Goal: Check status: Check status

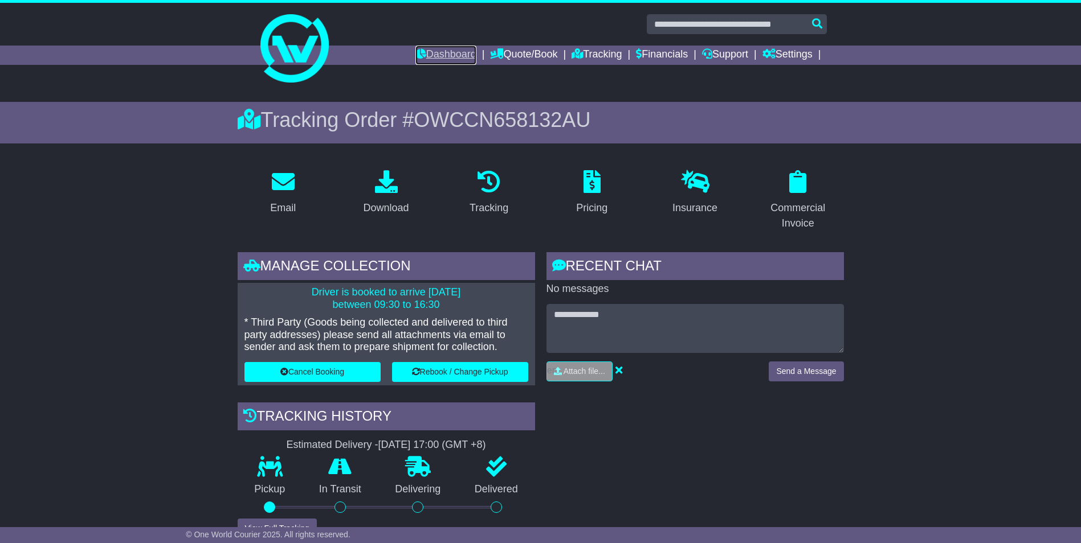
click at [439, 54] on link "Dashboard" at bounding box center [445, 55] width 61 height 19
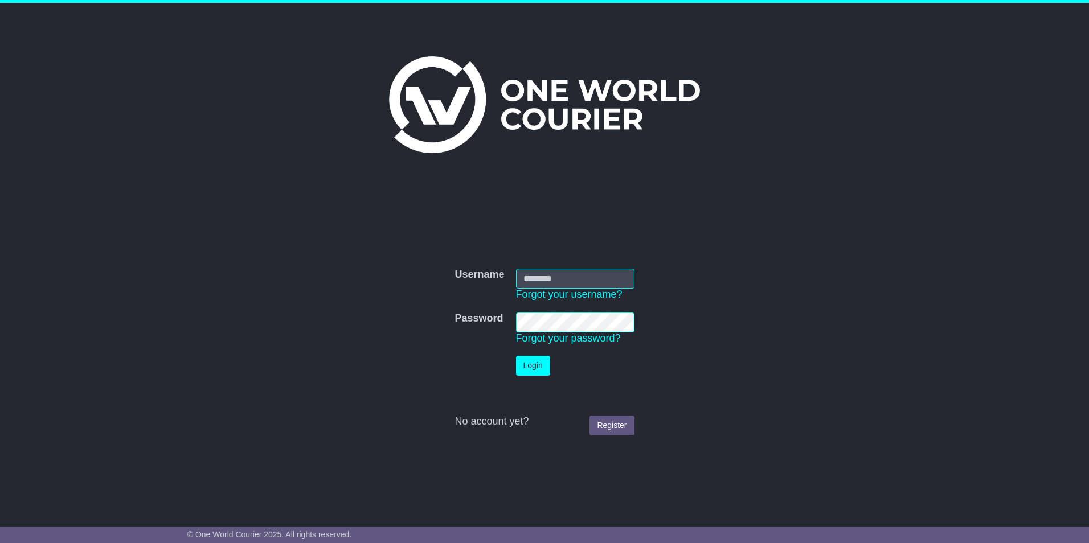
type input "**********"
click at [529, 369] on button "Login" at bounding box center [533, 366] width 34 height 20
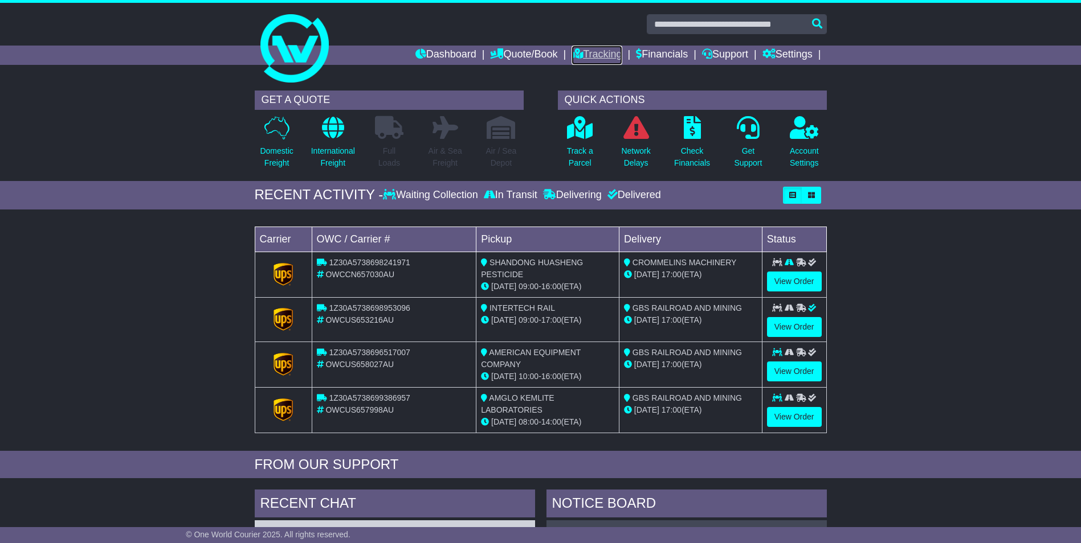
click at [586, 54] on link "Tracking" at bounding box center [596, 55] width 50 height 19
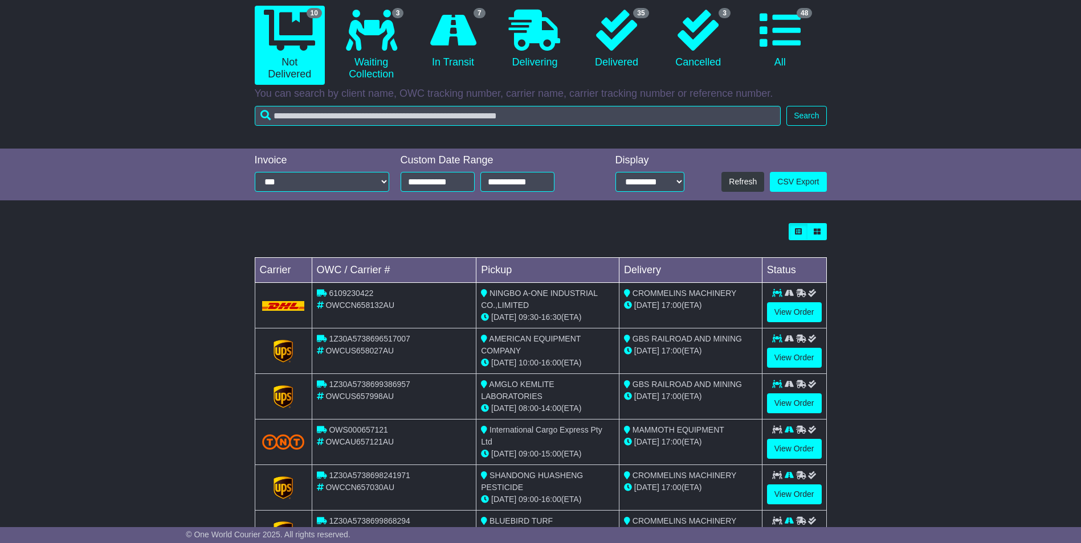
scroll to position [285, 0]
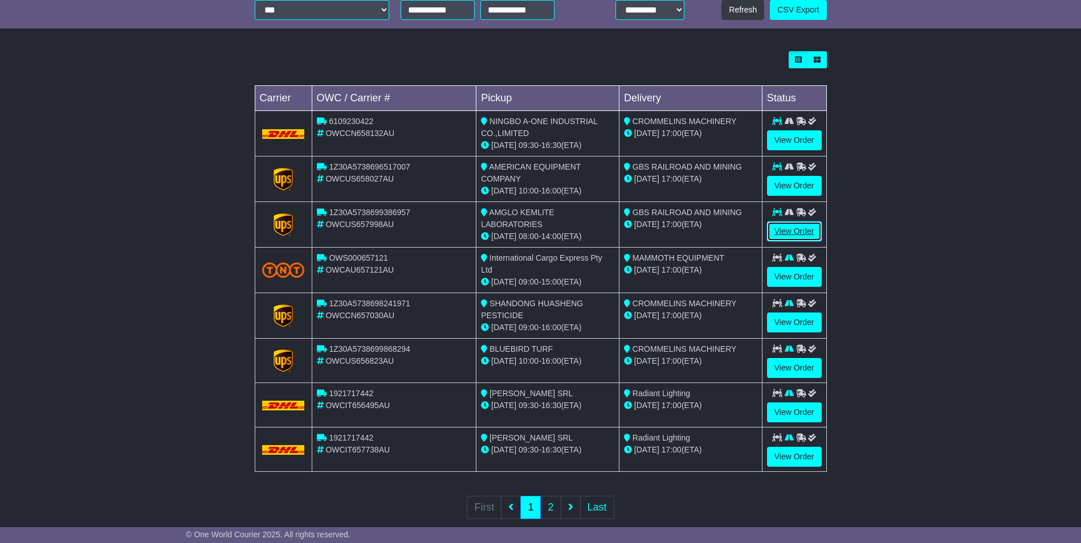
click at [788, 232] on link "View Order" at bounding box center [794, 232] width 55 height 20
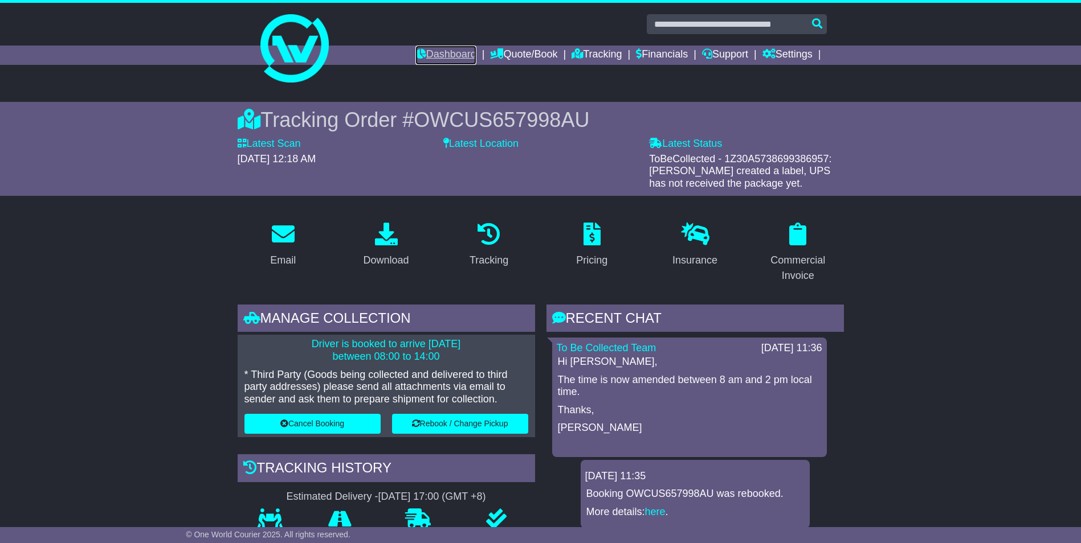
click at [442, 52] on link "Dashboard" at bounding box center [445, 55] width 61 height 19
